Goal: Task Accomplishment & Management: Use online tool/utility

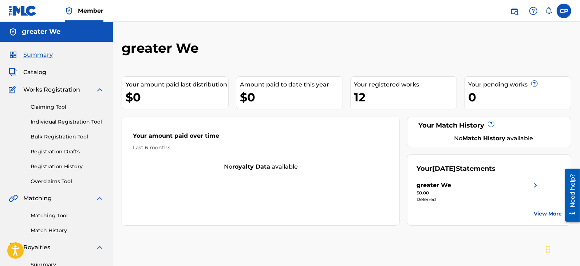
click at [47, 107] on link "Claiming Tool" at bounding box center [68, 107] width 74 height 8
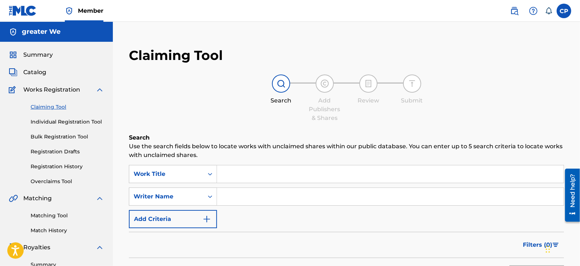
click at [261, 180] on input "Search Form" at bounding box center [390, 174] width 346 height 17
type input "ride the pain"
click at [257, 206] on div "SearchWithCriteria19f937fc-a648-4ac0-9efc-19bef1fd291a Work Title ride the pain…" at bounding box center [346, 196] width 435 height 63
click at [258, 202] on input "Search Form" at bounding box center [390, 196] width 346 height 17
type input "[PERSON_NAME]"
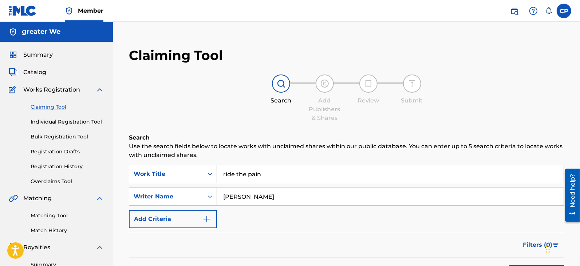
click at [71, 122] on link "Individual Registration Tool" at bounding box center [68, 122] width 74 height 8
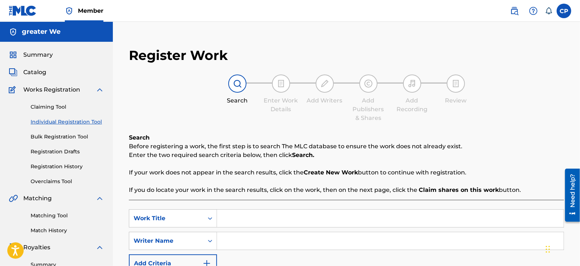
click at [248, 217] on input "Search Form" at bounding box center [390, 218] width 346 height 17
type input "ride the pain"
click at [255, 243] on input "Search Form" at bounding box center [390, 241] width 346 height 17
type input "[PERSON_NAME]"
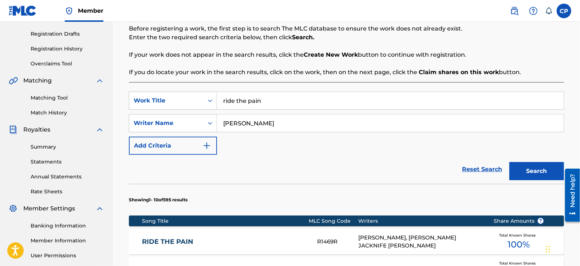
scroll to position [130, 0]
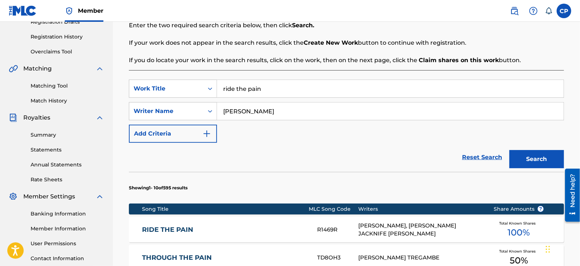
click at [295, 227] on link "RIDE THE PAIN" at bounding box center [224, 230] width 165 height 8
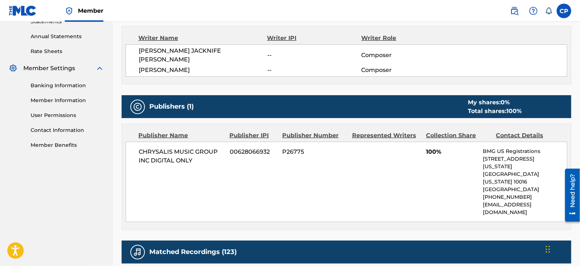
scroll to position [264, 0]
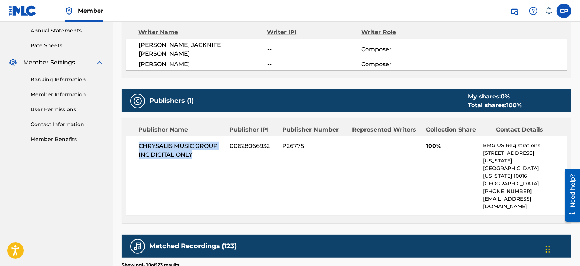
drag, startPoint x: 139, startPoint y: 135, endPoint x: 207, endPoint y: 150, distance: 69.9
click at [207, 150] on div "CHRYSALIS MUSIC GROUP INC DIGITAL ONLY 00628066932 P26775 100% BMG US Registrat…" at bounding box center [346, 176] width 441 height 80
copy span "CHRYSALIS MUSIC GROUP INC DIGITAL ONLY"
drag, startPoint x: 230, startPoint y: 136, endPoint x: 268, endPoint y: 136, distance: 37.9
click at [268, 142] on span "00628066932" at bounding box center [253, 146] width 47 height 9
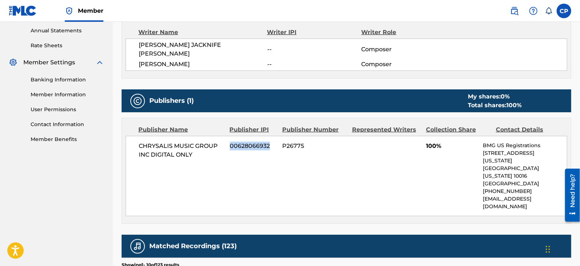
copy span "00628066932"
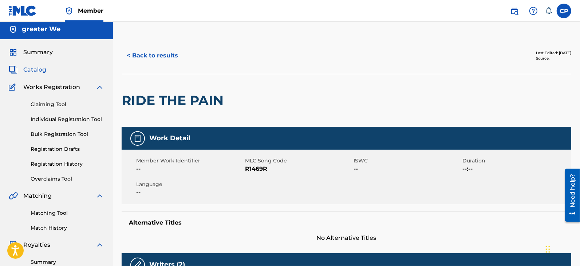
scroll to position [0, 0]
